Goal: Task Accomplishment & Management: Manage account settings

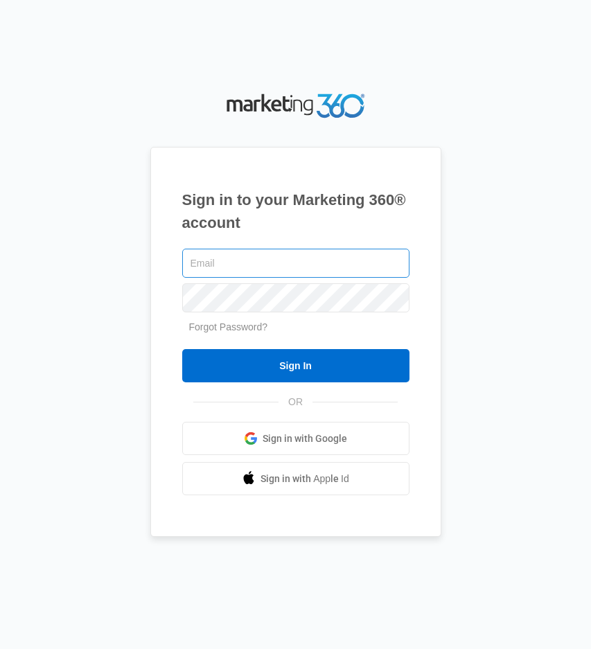
click at [222, 270] on input "text" at bounding box center [295, 263] width 227 height 29
type input "r"
type input "n"
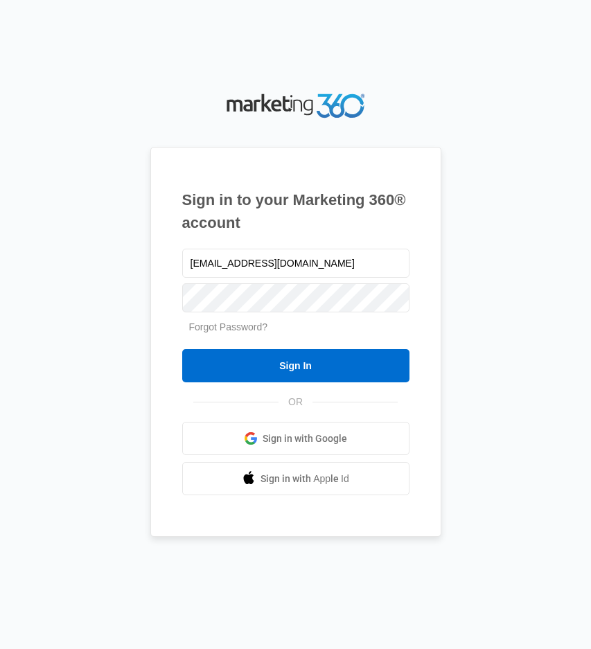
type input "rdoty@campexclusive.com"
click at [229, 329] on link "Forgot Password?" at bounding box center [228, 327] width 79 height 11
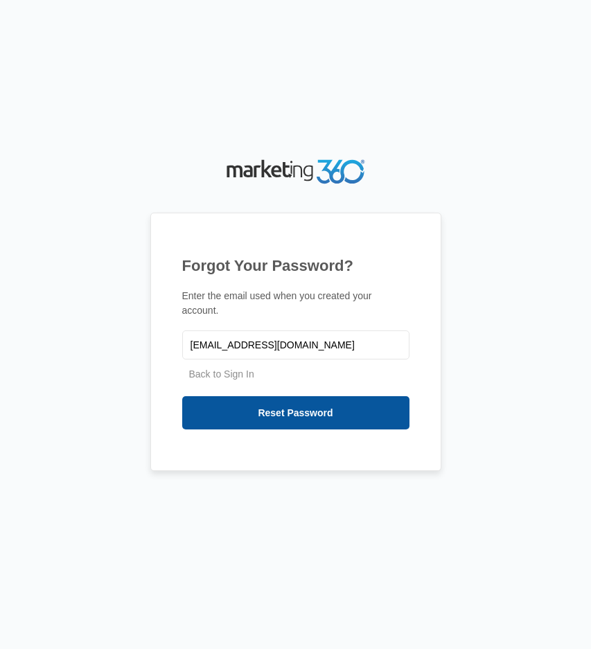
type input "[EMAIL_ADDRESS][DOMAIN_NAME]"
click at [268, 422] on input "Reset Password" at bounding box center [295, 412] width 227 height 33
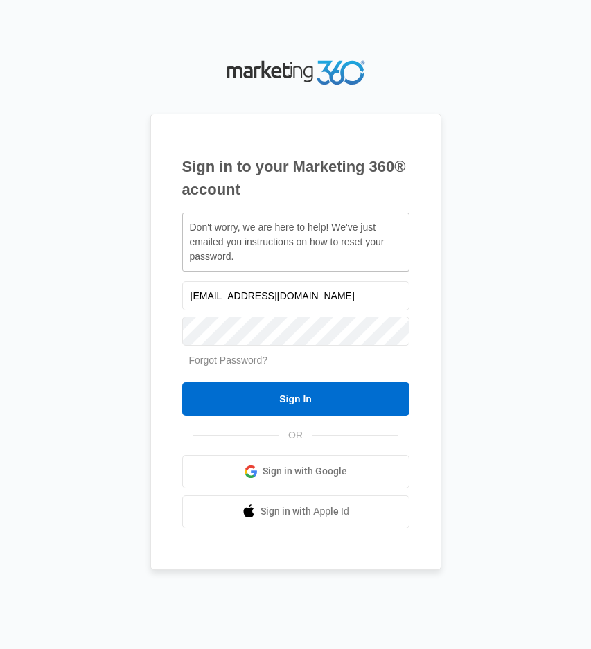
click at [225, 360] on link "Forgot Password?" at bounding box center [228, 360] width 79 height 11
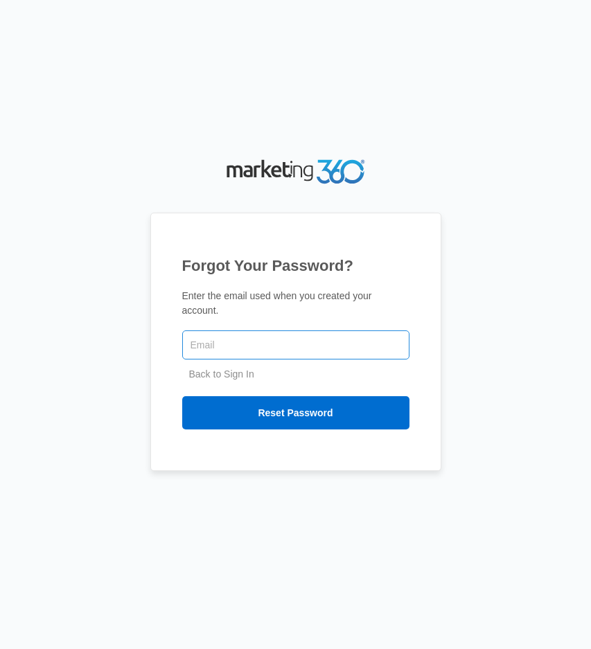
click at [214, 346] on input "text" at bounding box center [295, 345] width 227 height 29
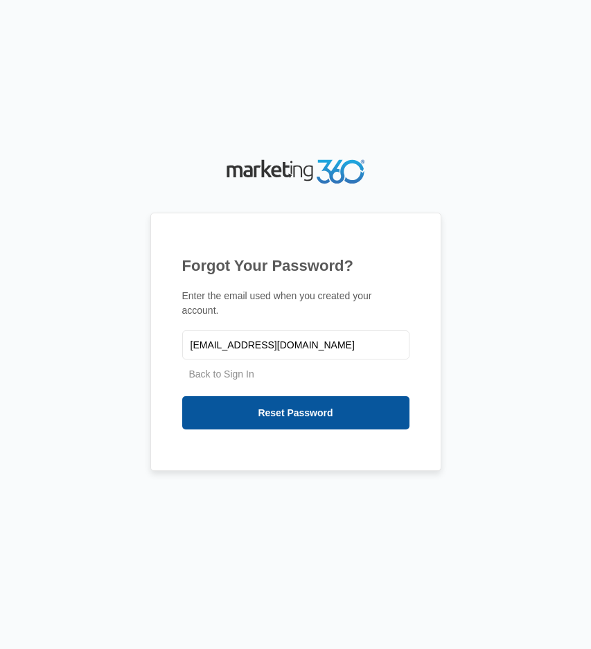
type input "[EMAIL_ADDRESS][DOMAIN_NAME]"
click at [302, 419] on input "Reset Password" at bounding box center [295, 412] width 227 height 33
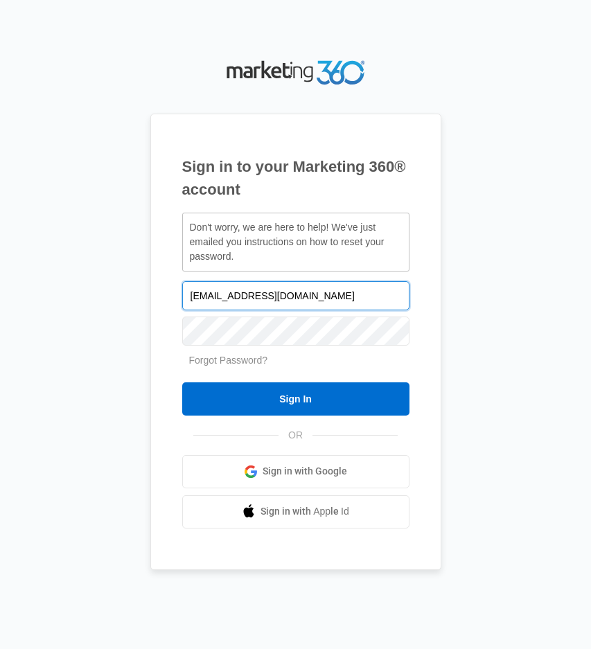
click at [318, 295] on input "[EMAIL_ADDRESS][DOMAIN_NAME]" at bounding box center [295, 295] width 227 height 29
type input "[EMAIL_ADDRESS][DOMAIN_NAME]"
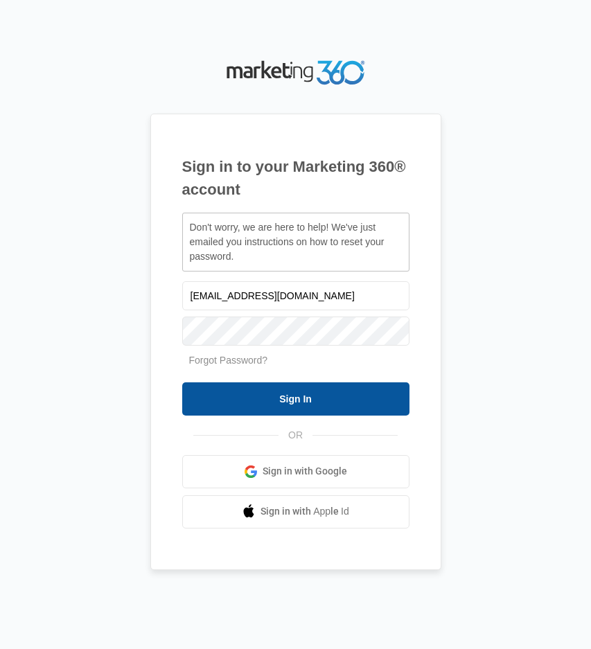
click at [307, 396] on input "Sign In" at bounding box center [295, 399] width 227 height 33
